Goal: Task Accomplishment & Management: Use online tool/utility

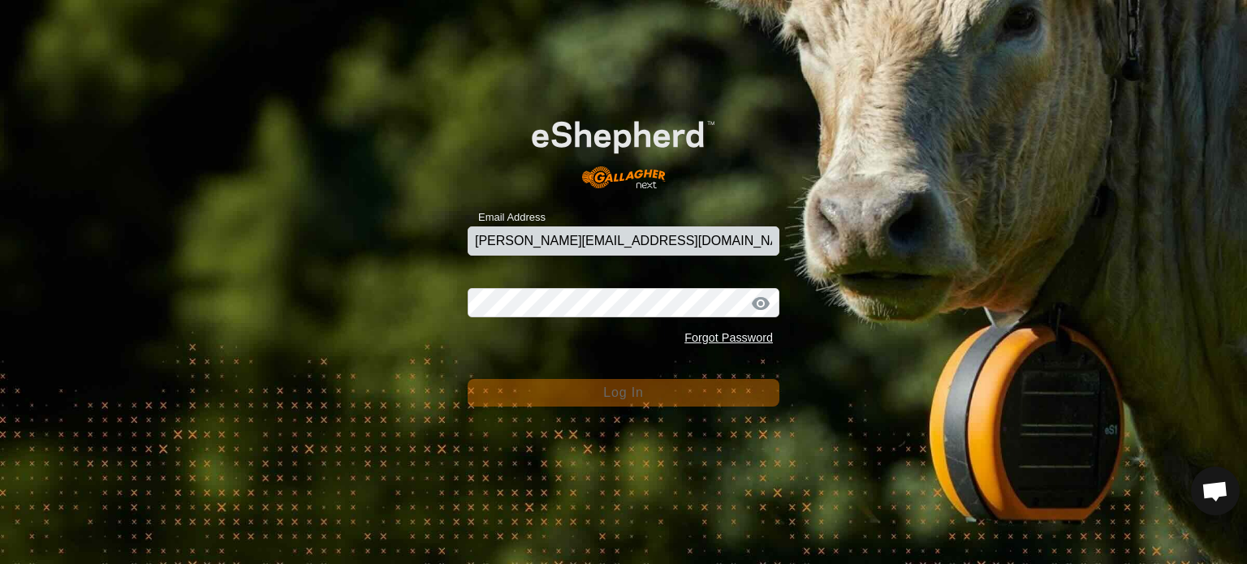
type input "[PERSON_NAME][EMAIL_ADDRESS][DOMAIN_NAME]"
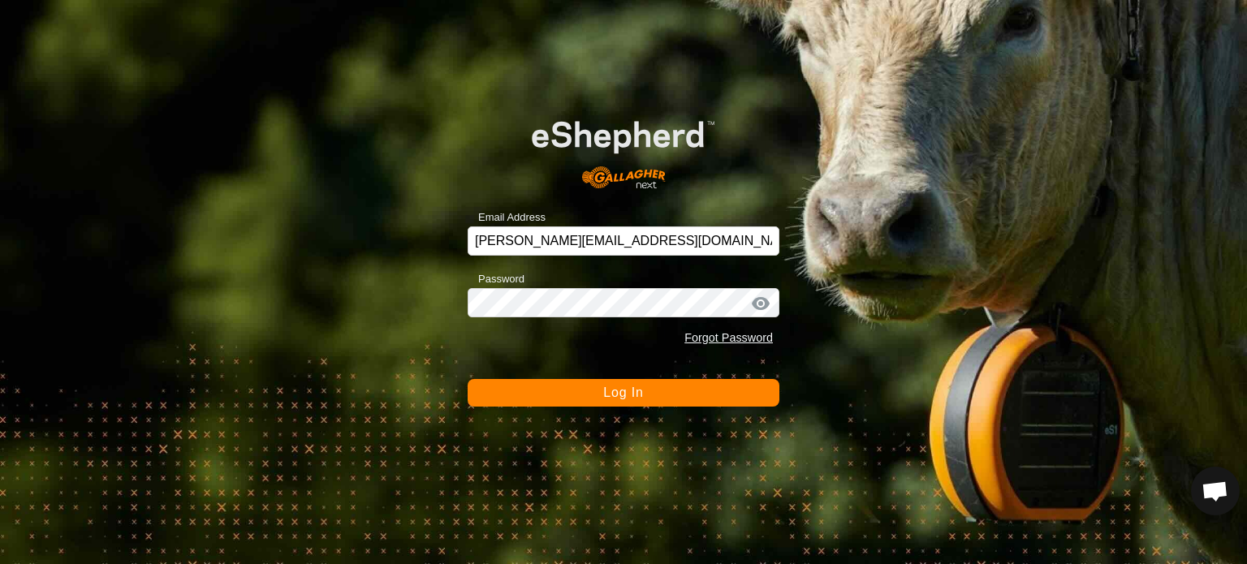
click at [627, 392] on span "Log In" at bounding box center [623, 392] width 40 height 14
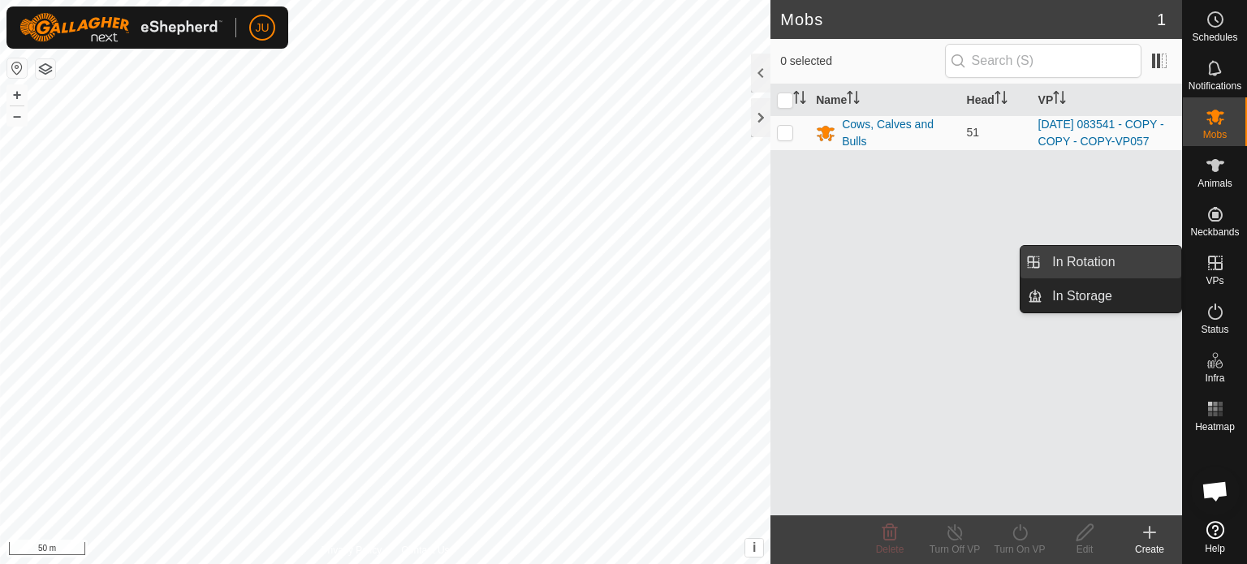
click at [1101, 261] on link "In Rotation" at bounding box center [1111, 262] width 139 height 32
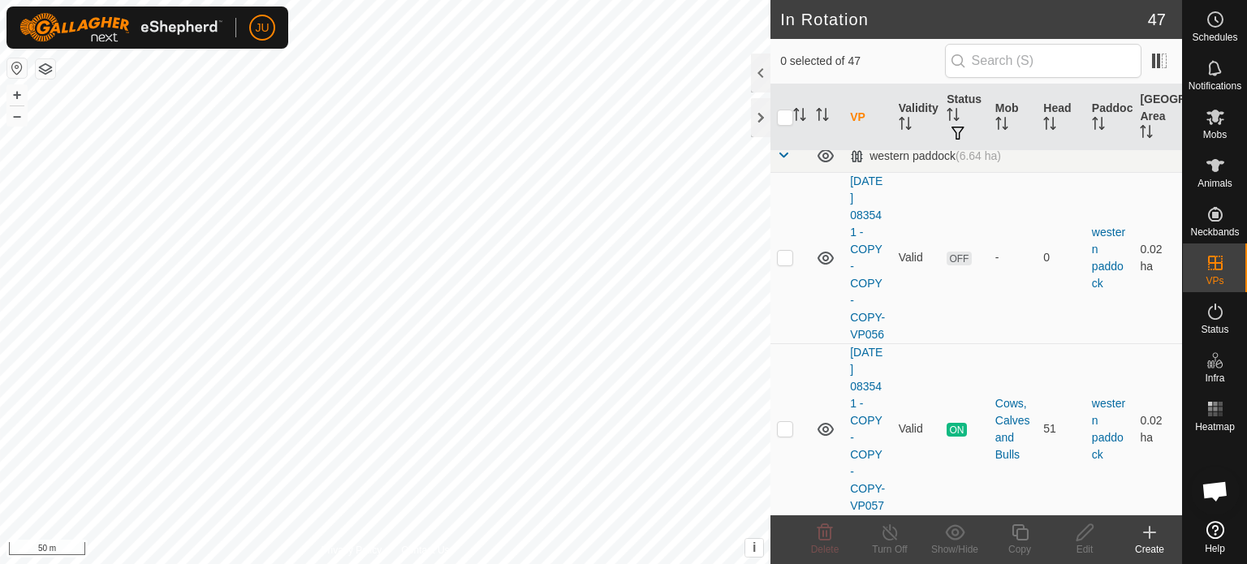
scroll to position [9271, 0]
click at [790, 422] on p-checkbox at bounding box center [785, 428] width 16 height 13
checkbox input "true"
click at [1019, 532] on icon at bounding box center [1020, 532] width 20 height 19
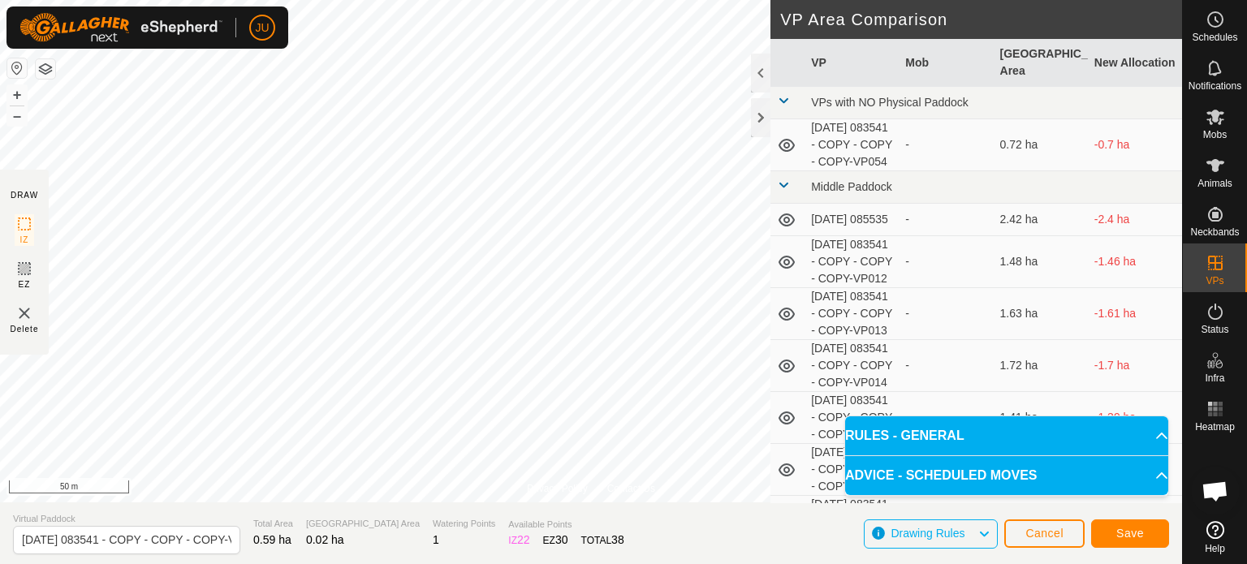
click at [1126, 528] on span "Save" at bounding box center [1130, 533] width 28 height 13
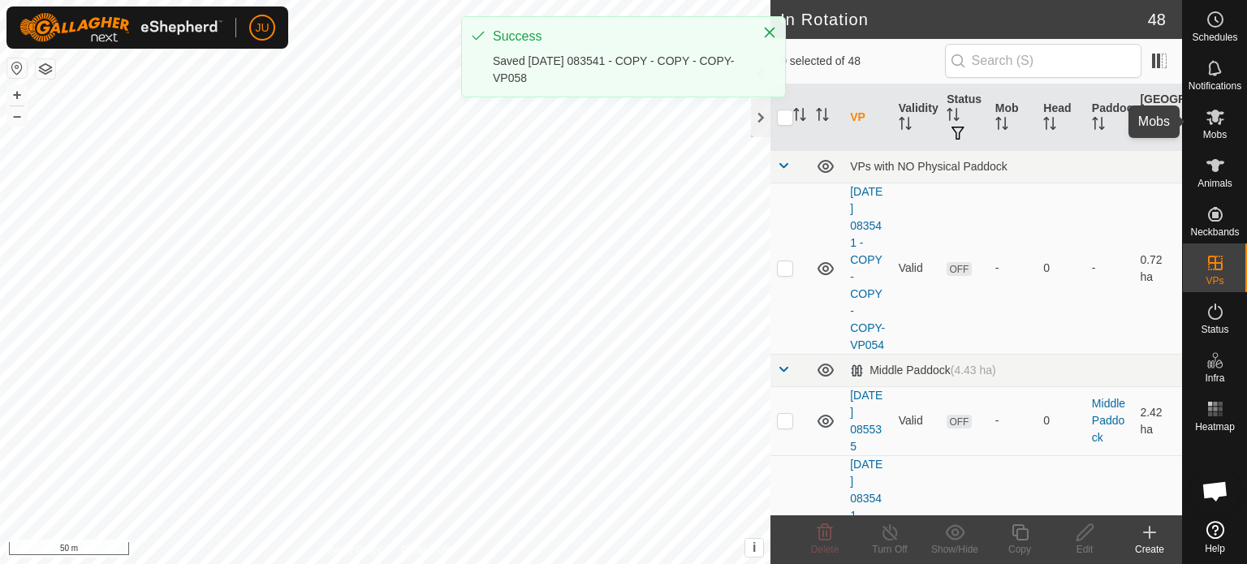
click at [1210, 114] on icon at bounding box center [1215, 117] width 18 height 15
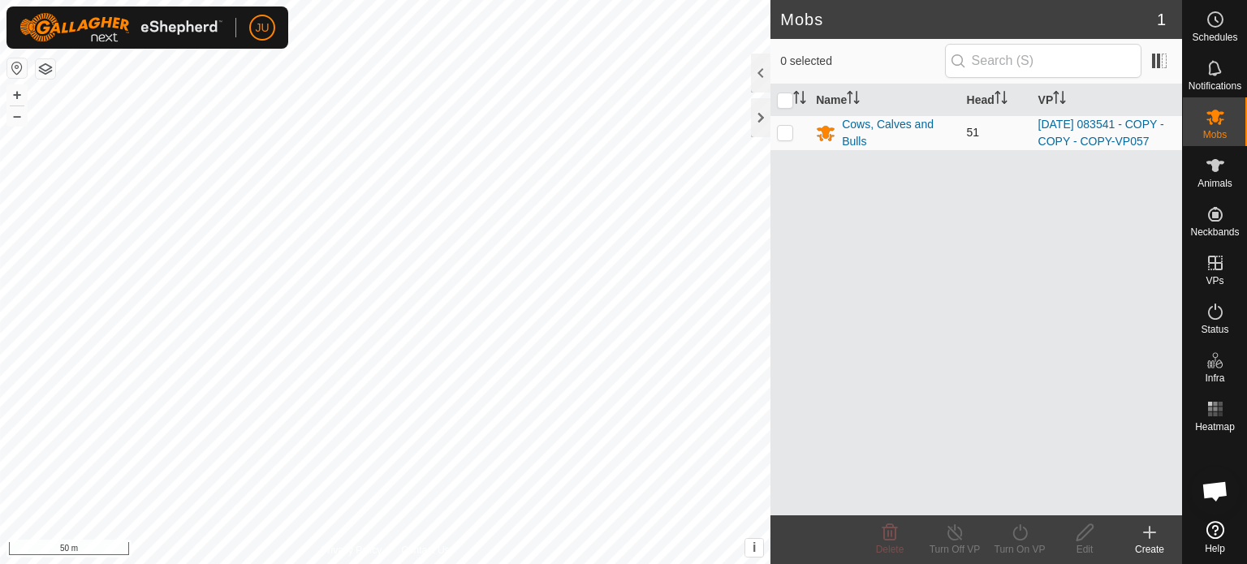
click at [785, 136] on p-checkbox at bounding box center [785, 132] width 16 height 13
checkbox input "true"
click at [1014, 525] on icon at bounding box center [1020, 532] width 20 height 19
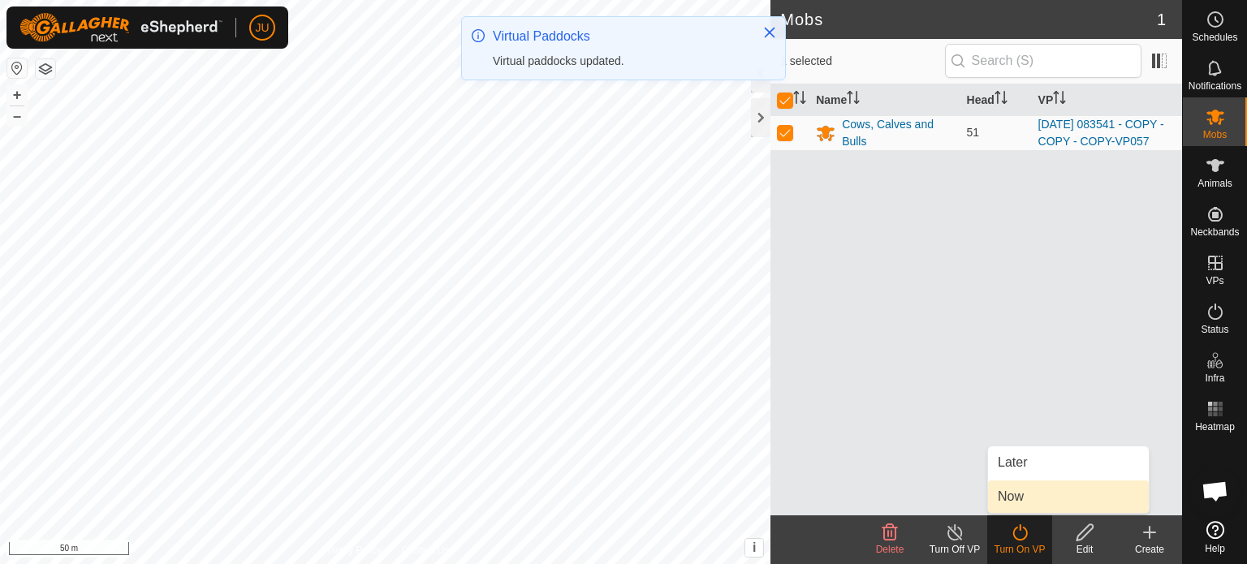
click at [1039, 493] on link "Now" at bounding box center [1068, 496] width 161 height 32
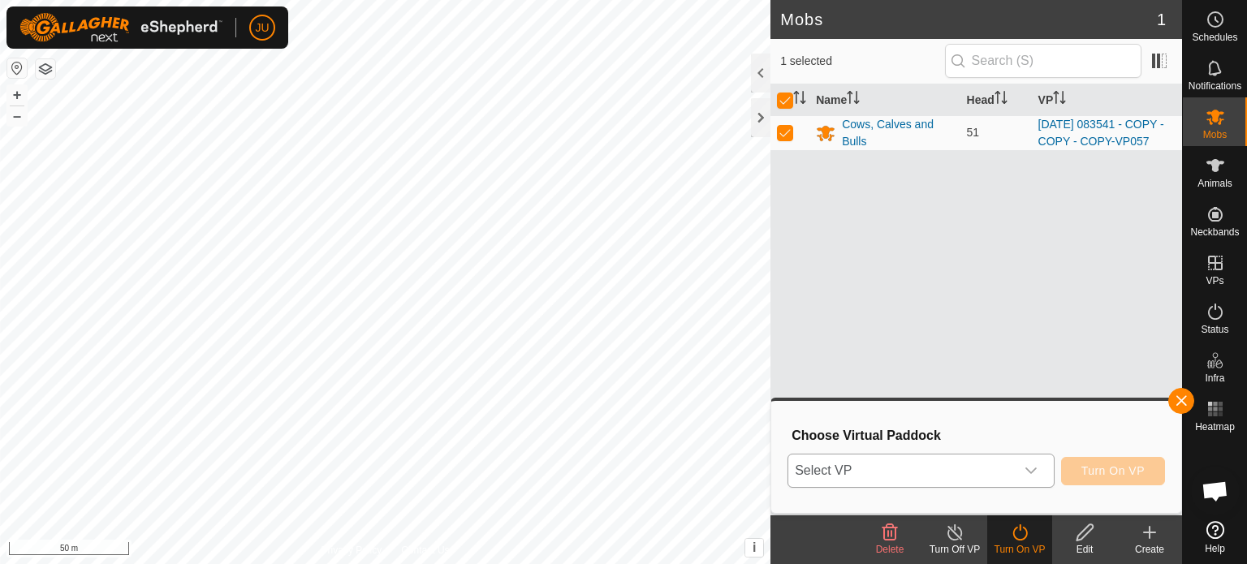
click at [1035, 467] on icon "dropdown trigger" at bounding box center [1030, 470] width 13 height 13
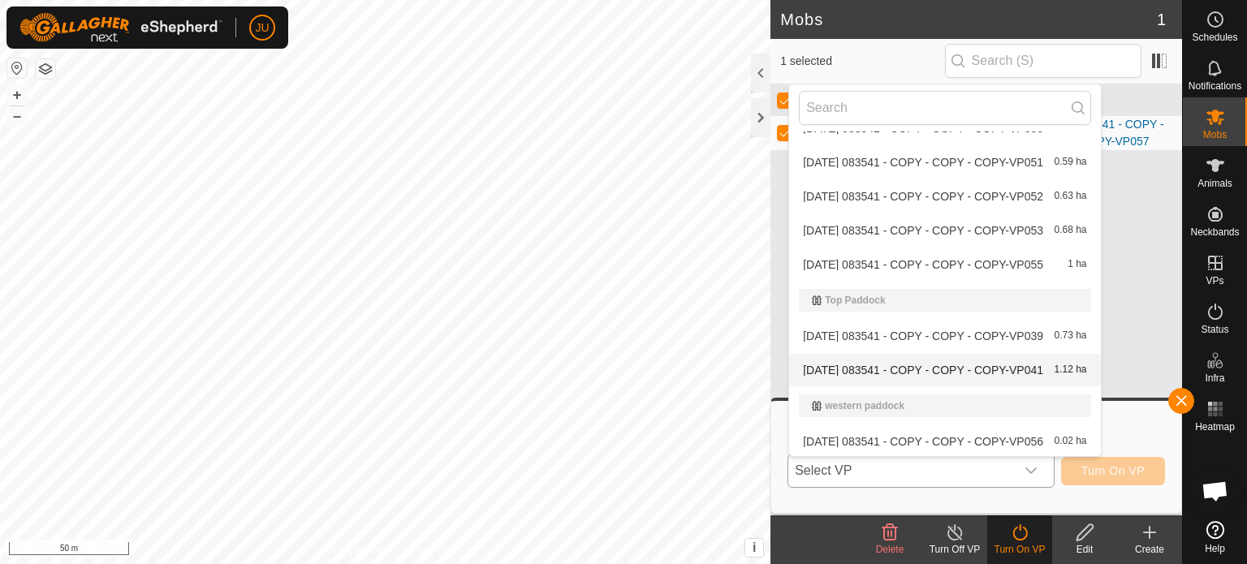
scroll to position [1459, 0]
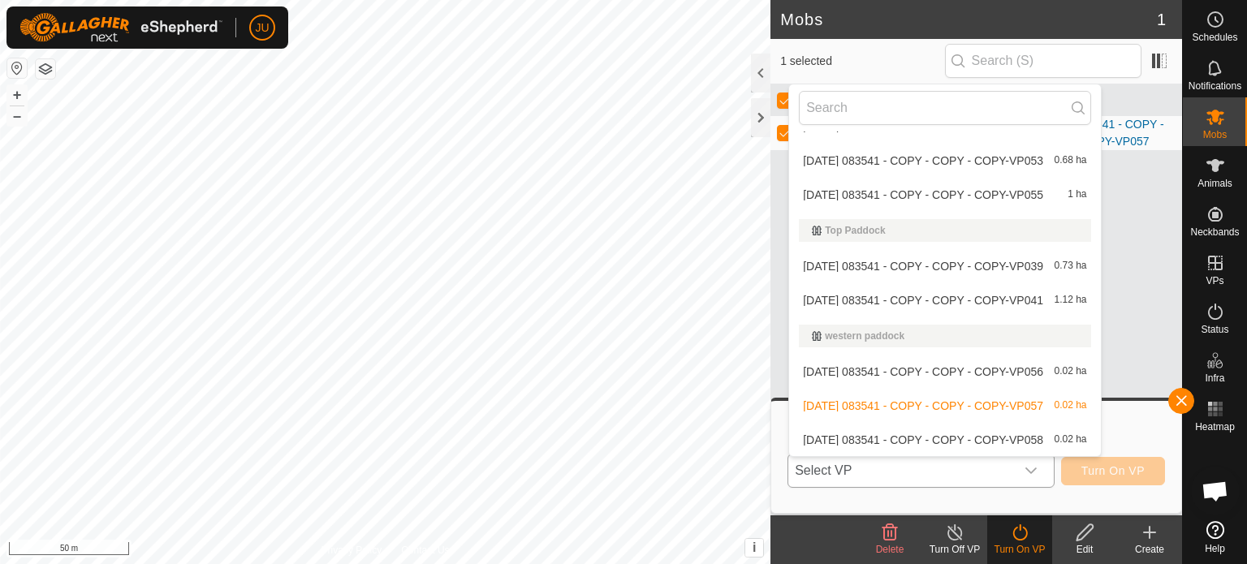
click at [948, 438] on li "[DATE] 083541 - COPY - COPY - COPY-VP058 0.02 ha" at bounding box center [944, 440] width 311 height 32
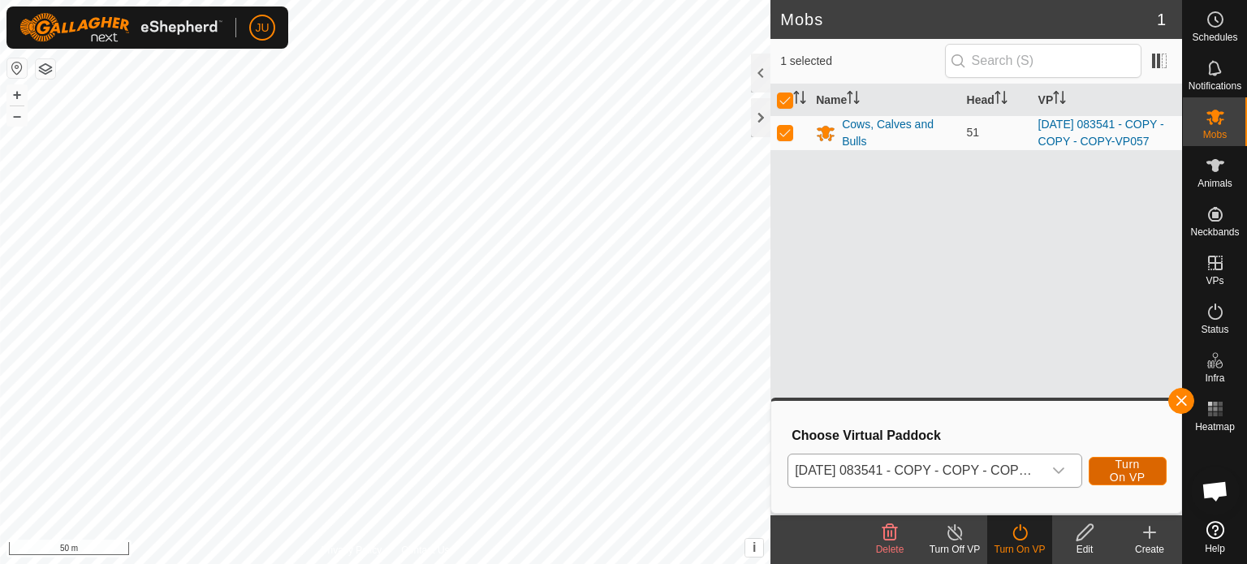
click at [1131, 468] on span "Turn On VP" at bounding box center [1127, 471] width 37 height 26
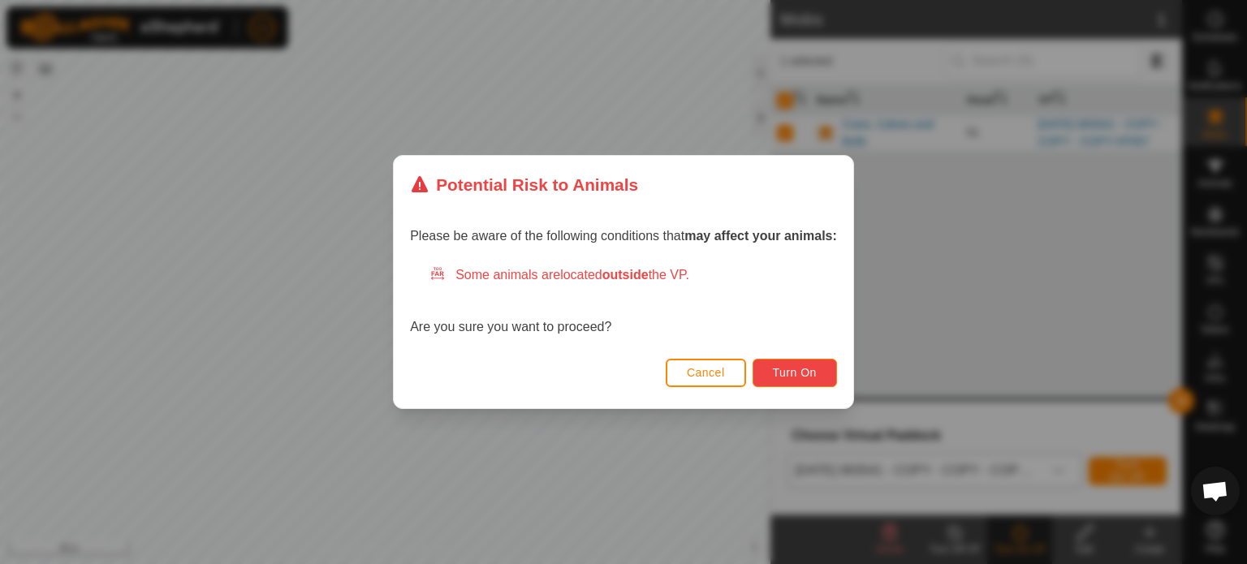
click at [787, 369] on span "Turn On" at bounding box center [795, 372] width 44 height 13
